Goal: Task Accomplishment & Management: Complete application form

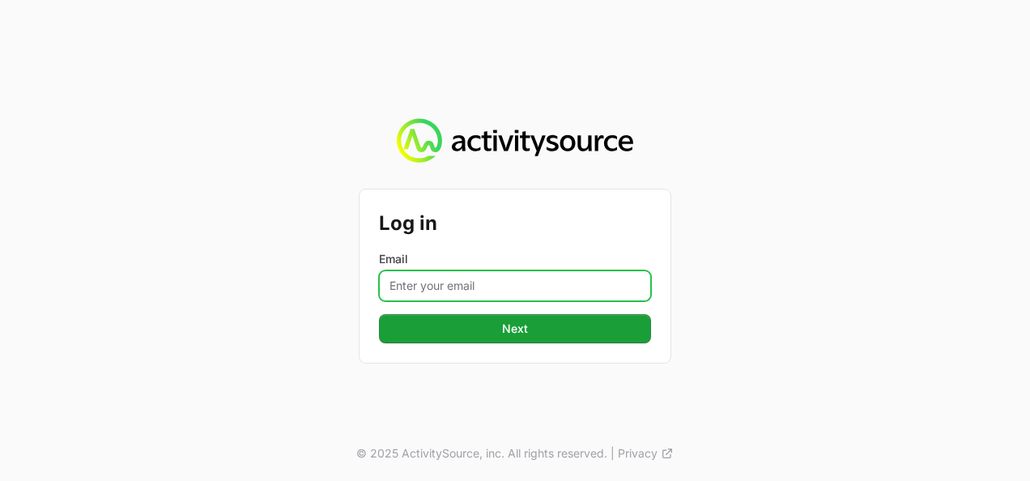
click at [442, 293] on input "Email" at bounding box center [515, 286] width 272 height 31
type input "[PERSON_NAME][EMAIL_ADDRESS][DOMAIN_NAME]"
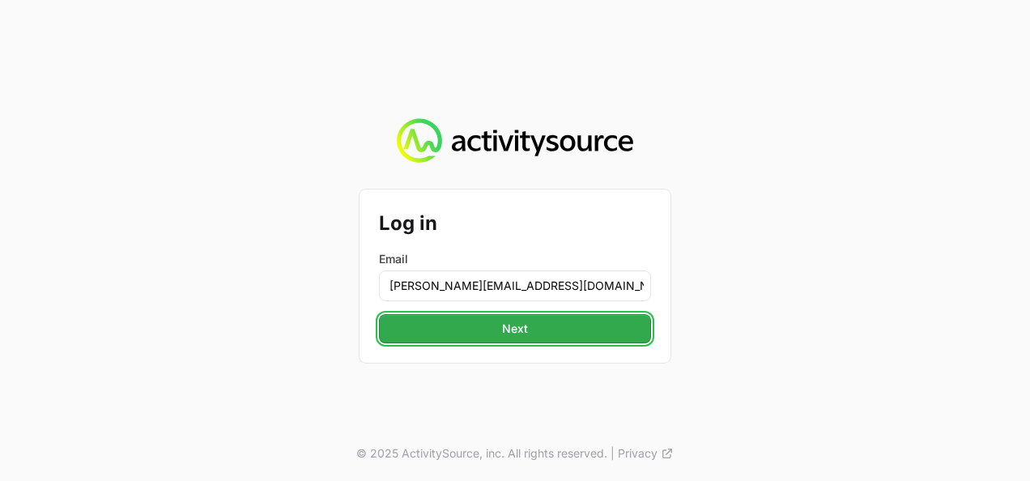
click at [499, 332] on button "Next" at bounding box center [515, 328] width 272 height 29
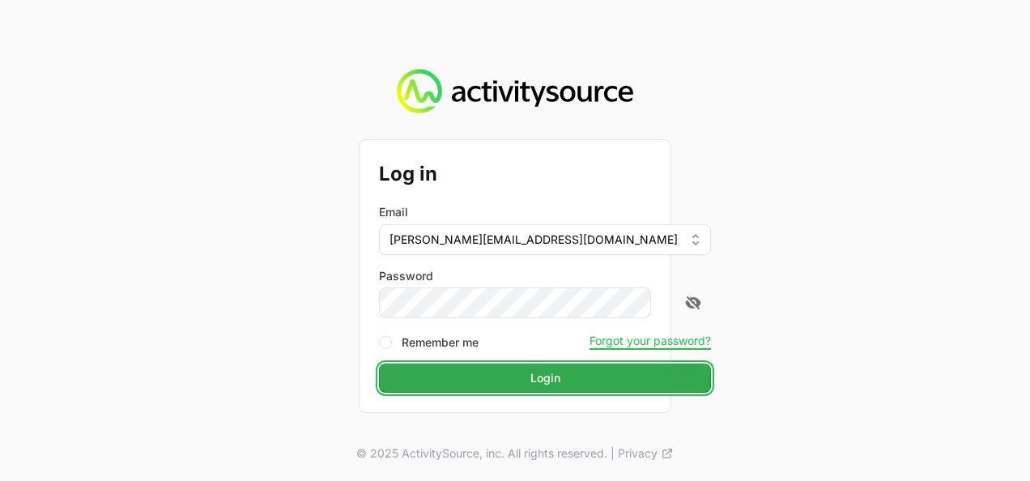
click at [571, 371] on button "Login" at bounding box center [545, 378] width 332 height 29
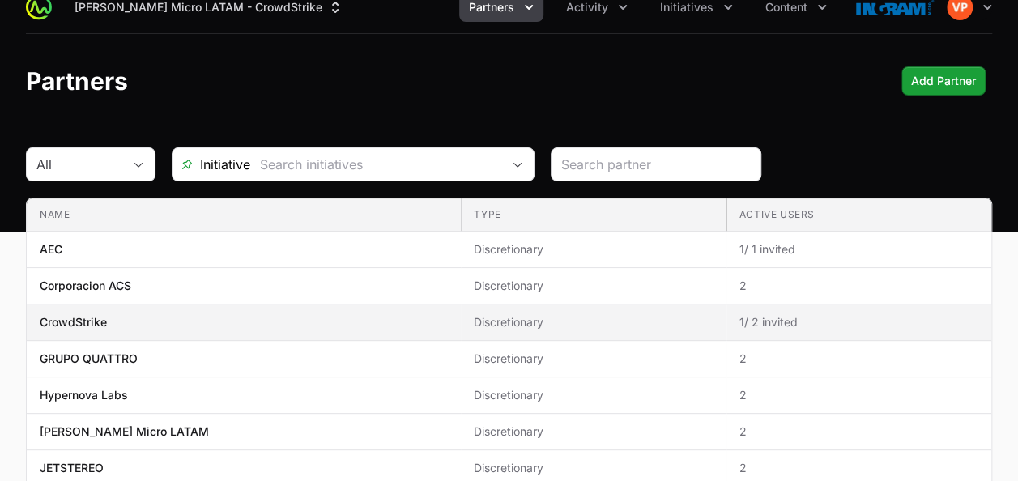
scroll to position [30, 0]
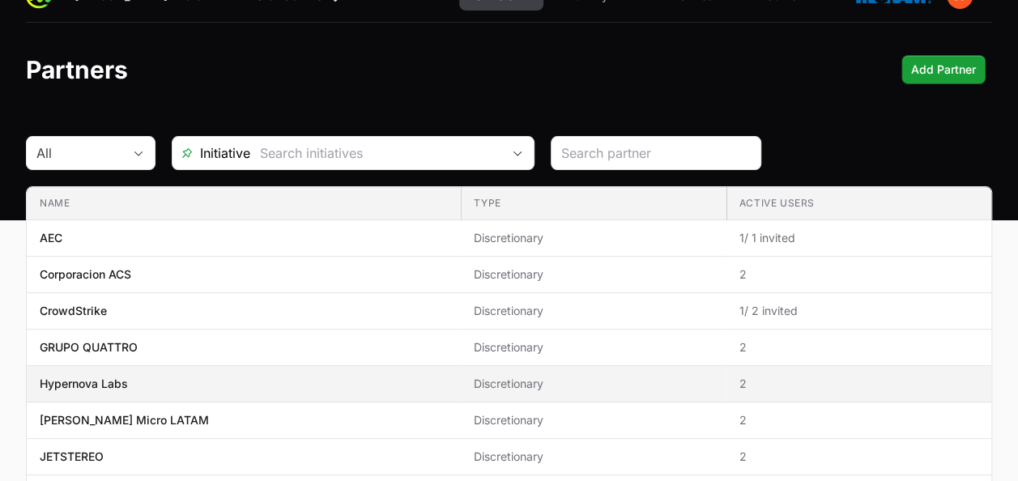
click at [255, 377] on span "Hypernova Labs" at bounding box center [244, 384] width 408 height 16
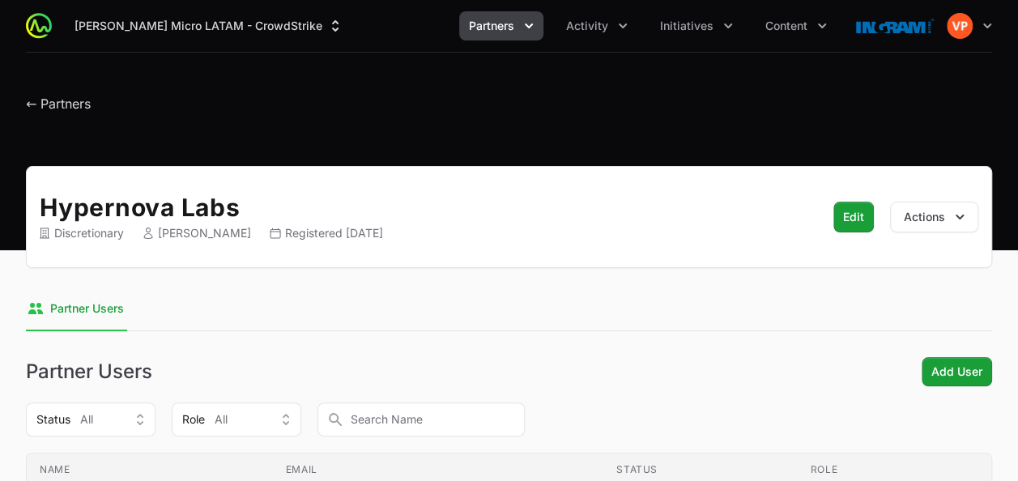
click at [530, 24] on icon "Partners menu" at bounding box center [529, 26] width 16 height 16
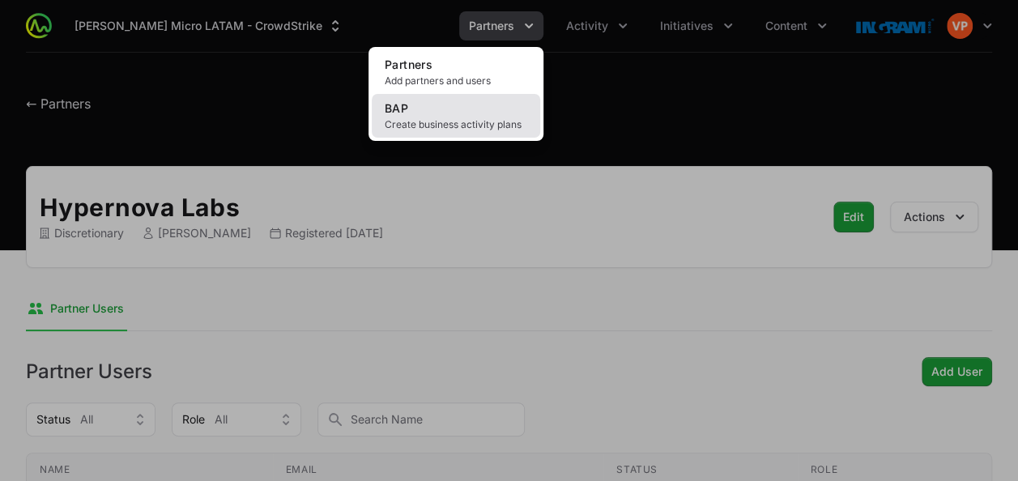
click at [478, 117] on link "BAP Create business activity plans" at bounding box center [456, 116] width 168 height 44
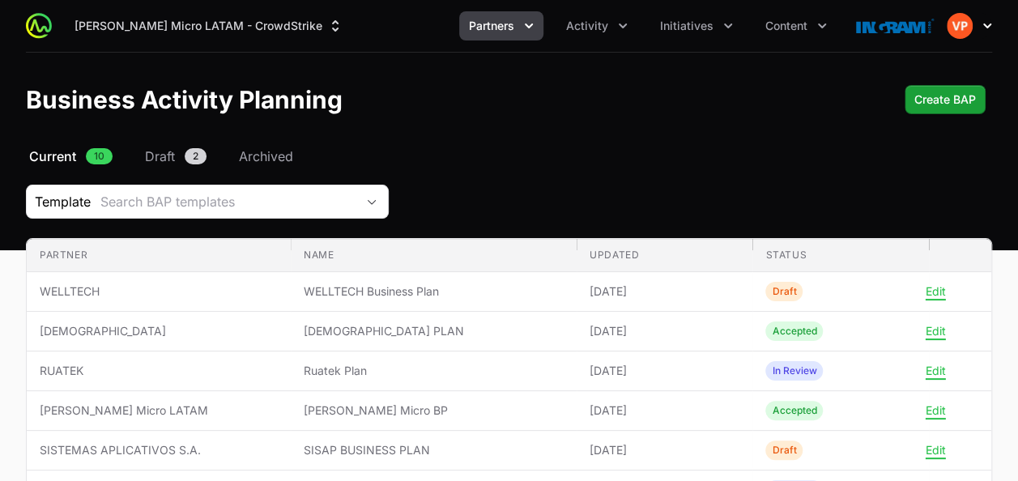
click at [980, 27] on icon "button" at bounding box center [987, 26] width 16 height 16
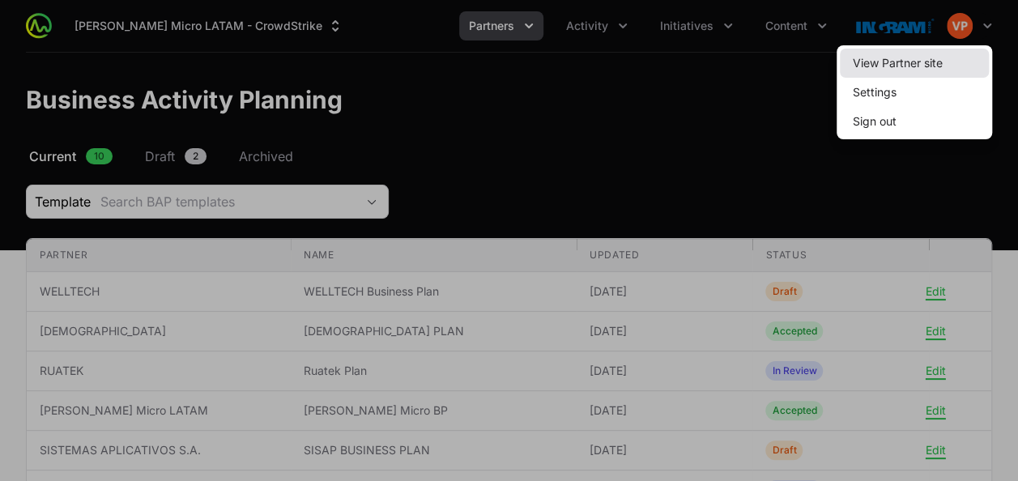
click at [915, 60] on link "View Partner site" at bounding box center [914, 63] width 149 height 29
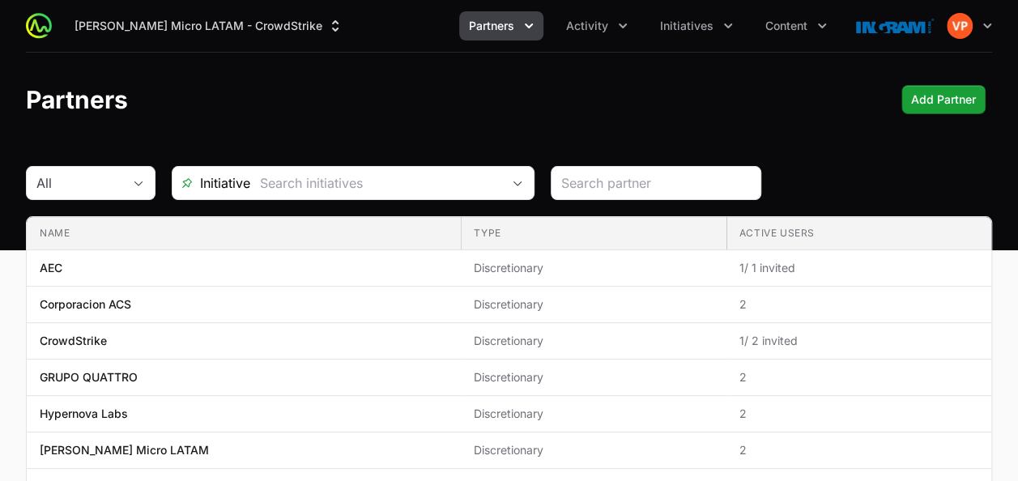
click at [497, 34] on button "Partners" at bounding box center [501, 25] width 84 height 29
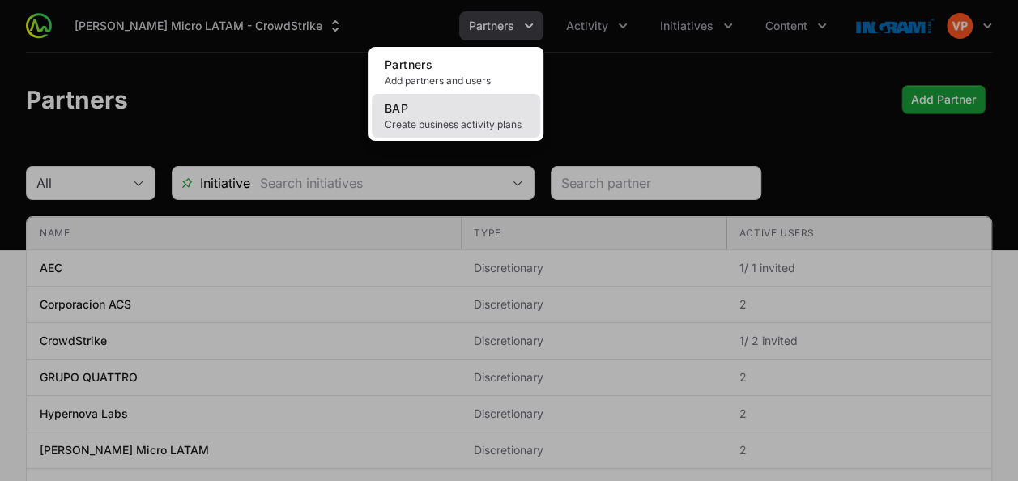
click at [463, 97] on link "BAP Create business activity plans" at bounding box center [456, 116] width 168 height 44
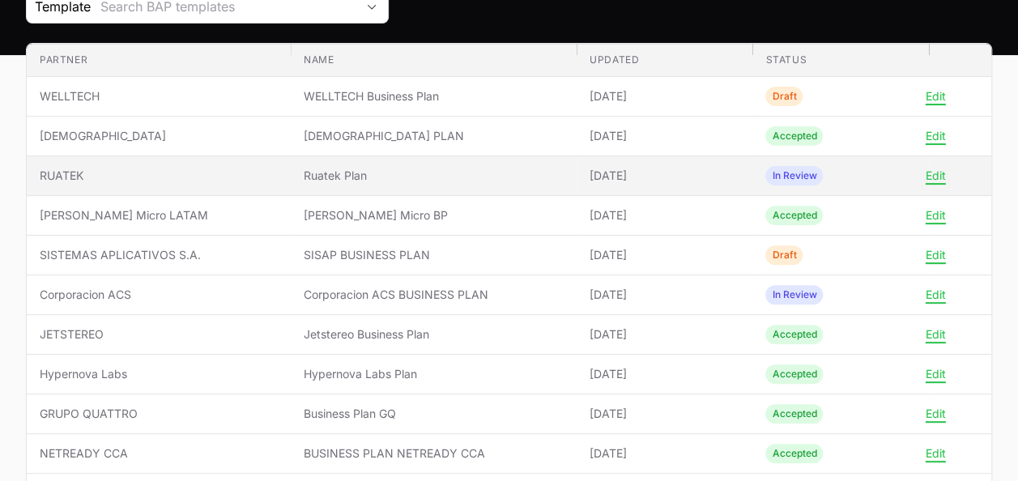
scroll to position [196, 0]
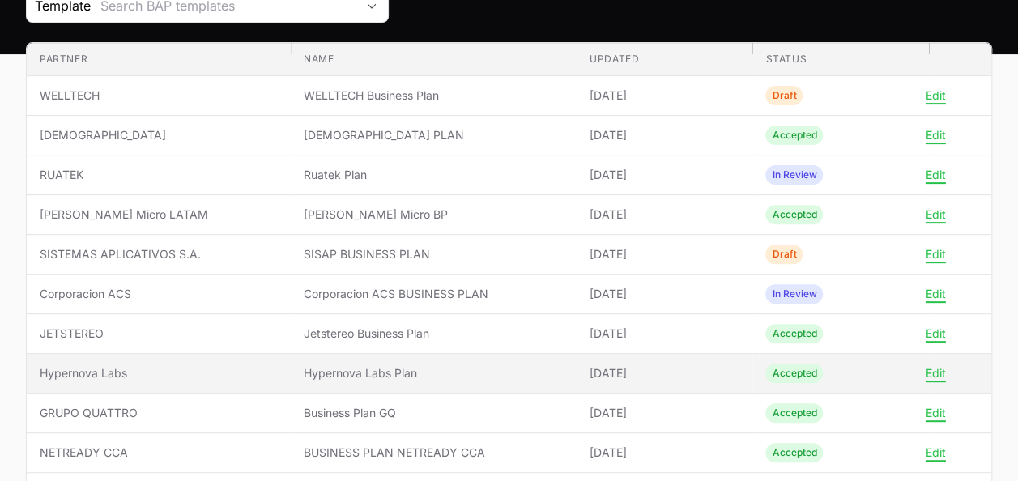
click at [238, 382] on td "Partner Hypernova Labs" at bounding box center [159, 374] width 264 height 40
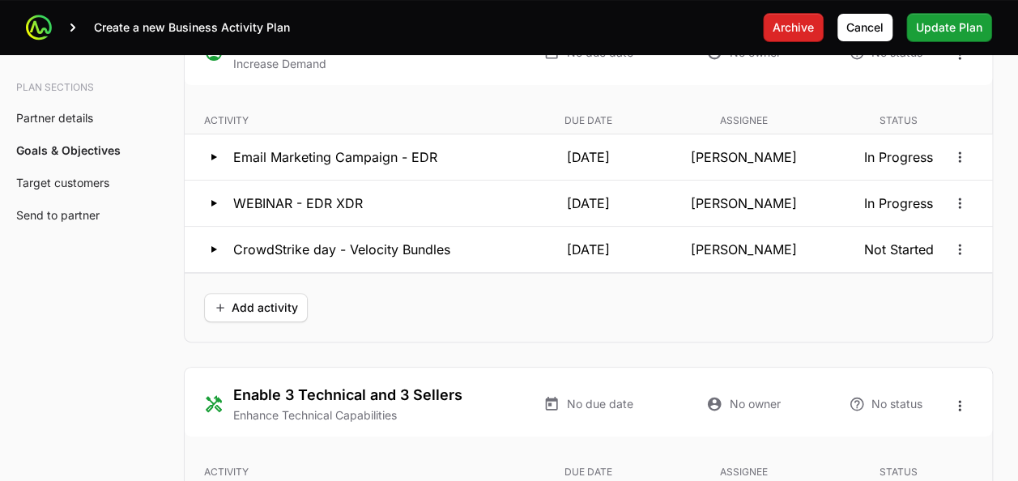
scroll to position [3166, 0]
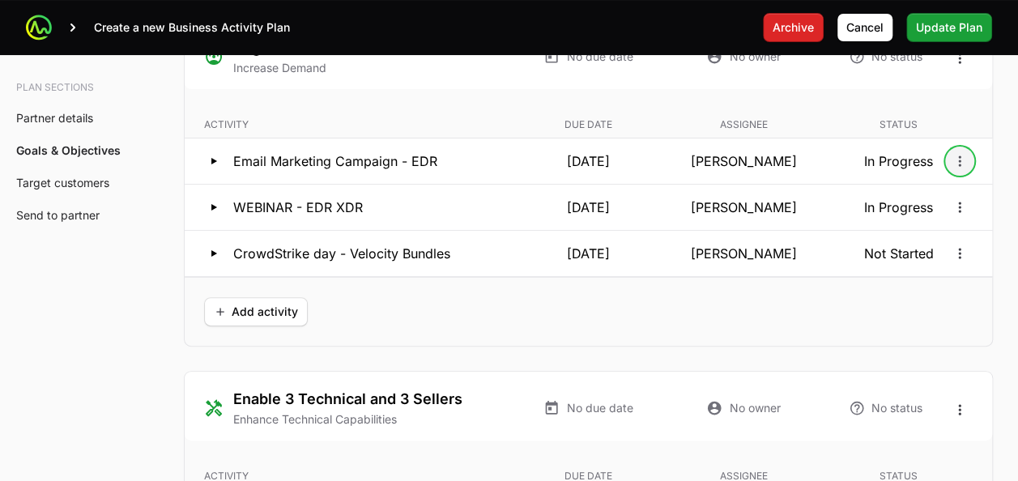
click at [959, 156] on icon "Open options" at bounding box center [959, 161] width 2 height 11
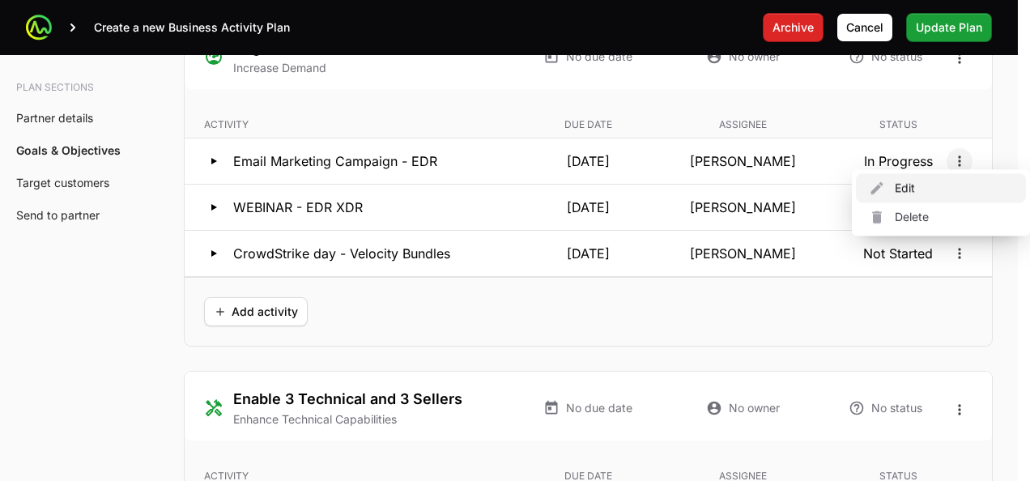
click at [914, 185] on div "Edit" at bounding box center [941, 187] width 170 height 29
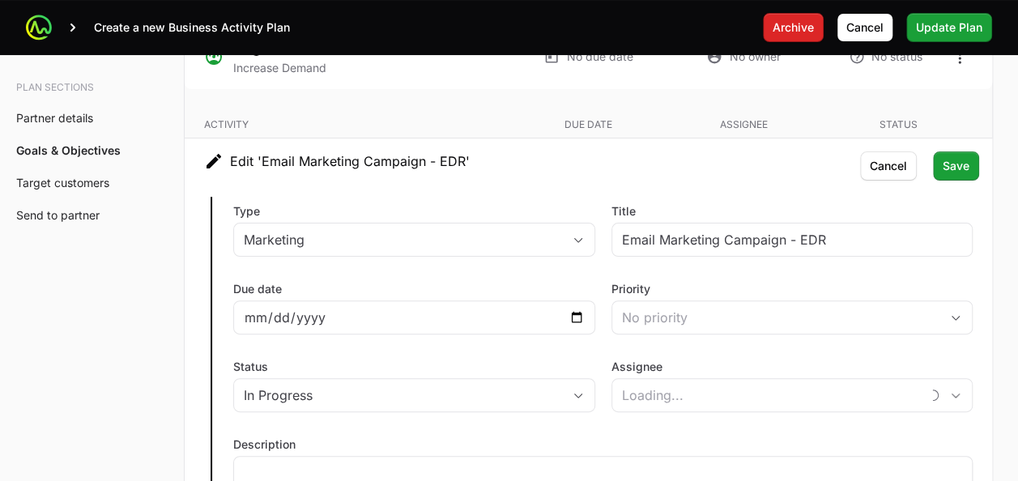
type input "35bef552-3449-4b6d-a27a-cf2e2622285d"
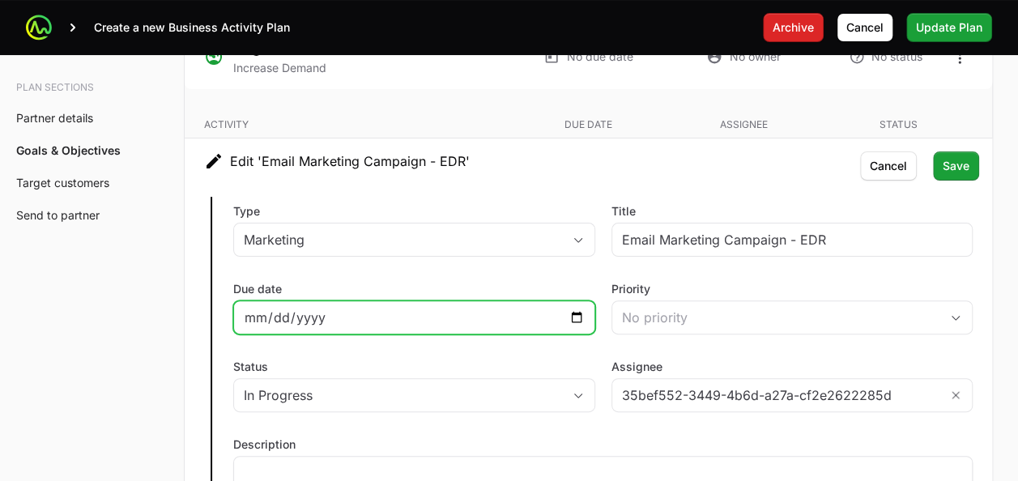
click at [578, 308] on input "[DATE]" at bounding box center [414, 317] width 341 height 19
type input "[DATE]"
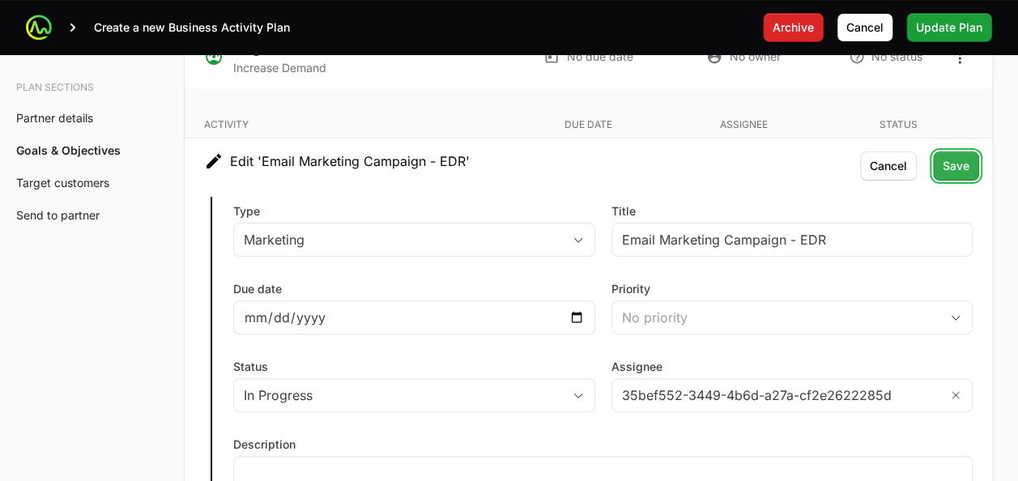
click at [962, 156] on span "Save" at bounding box center [956, 165] width 27 height 19
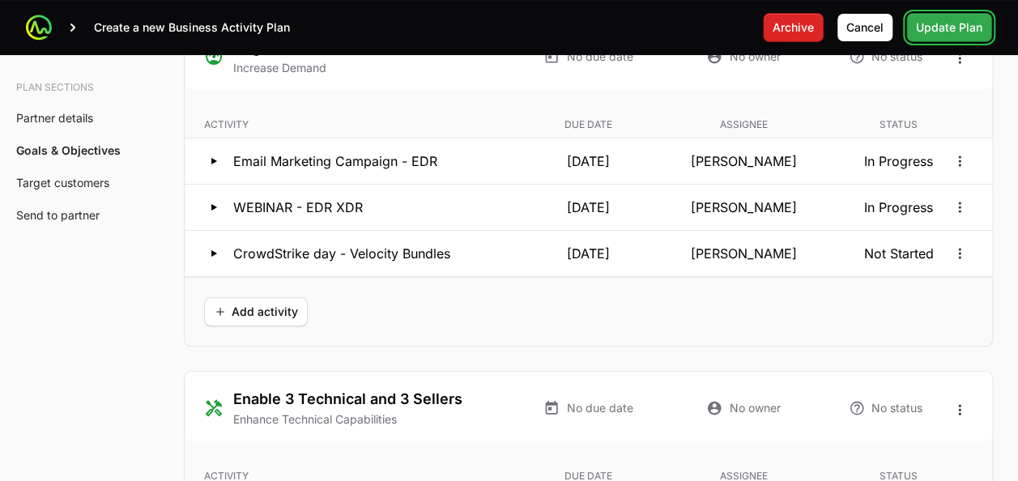
click at [940, 32] on span "Update Plan" at bounding box center [949, 27] width 66 height 19
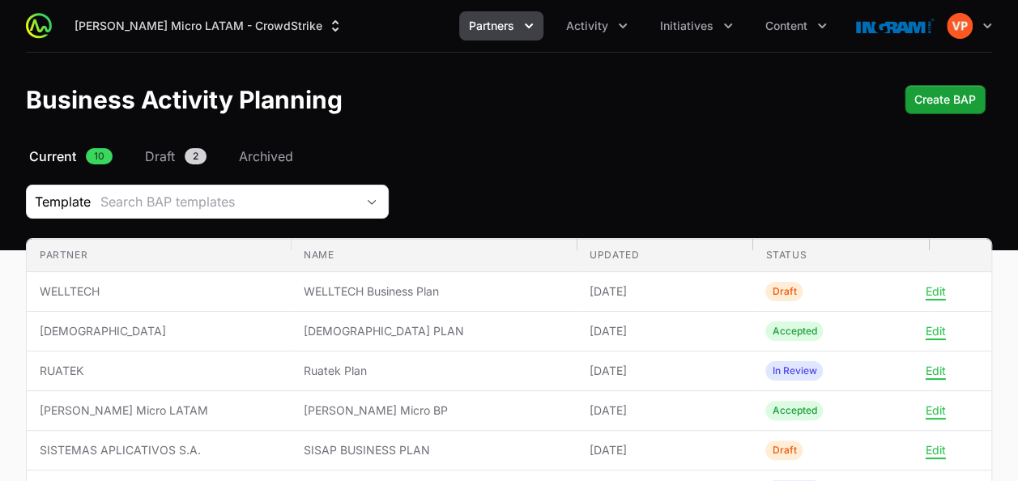
click at [601, 41] on div "[PERSON_NAME] Micro LATAM - CrowdStrike Partners Activity Initiatives Content O…" at bounding box center [509, 26] width 966 height 52
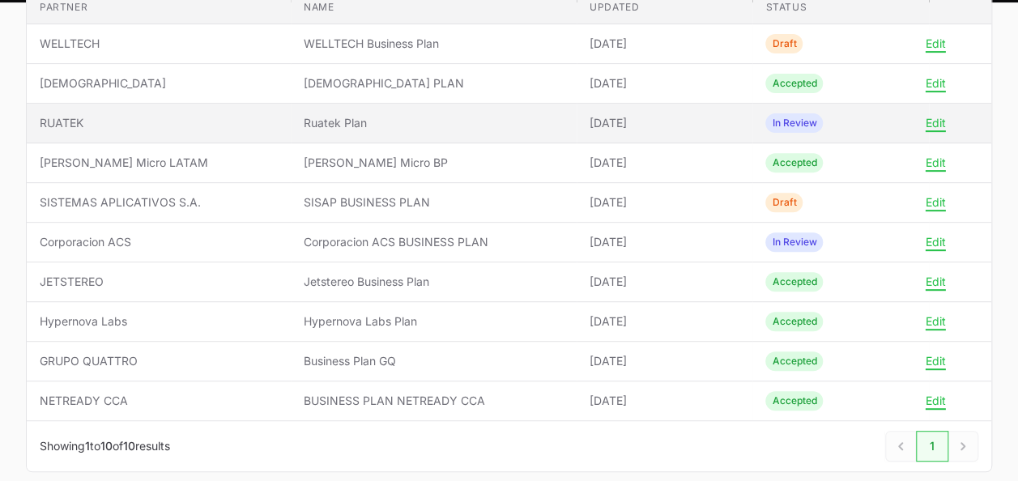
scroll to position [167, 0]
